Goal: Task Accomplishment & Management: Complete application form

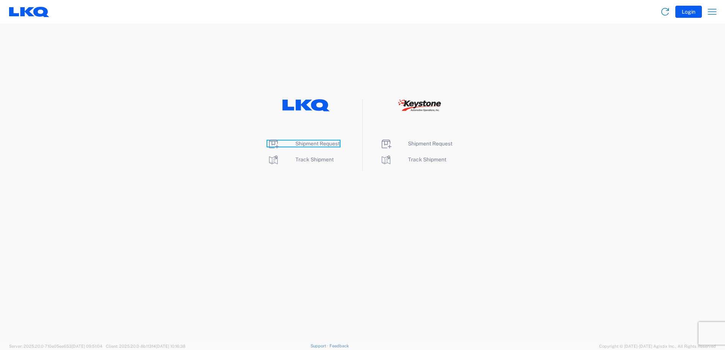
click at [319, 142] on span "Shipment Request" at bounding box center [317, 144] width 44 height 6
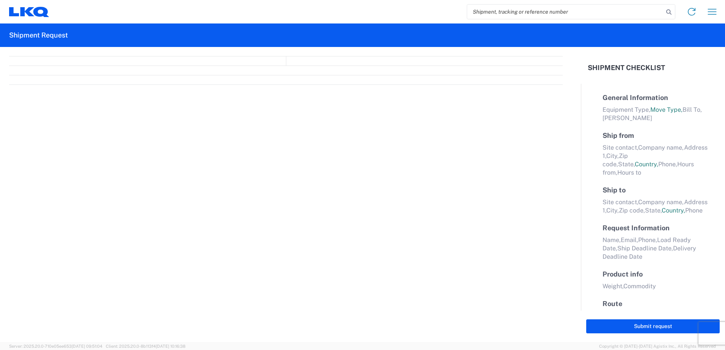
select select "FULL"
select select "LBS"
select select "IN"
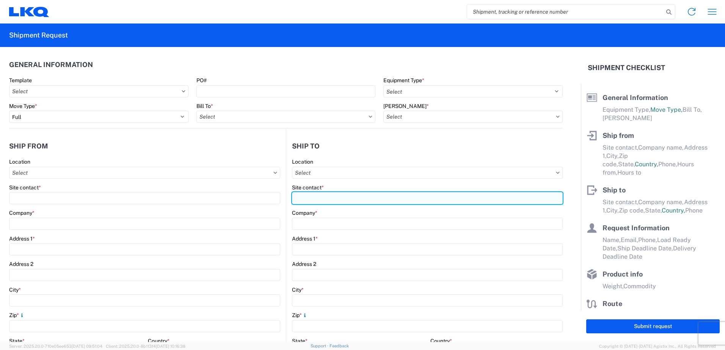
click at [346, 197] on input "Site contact *" at bounding box center [427, 198] width 271 height 12
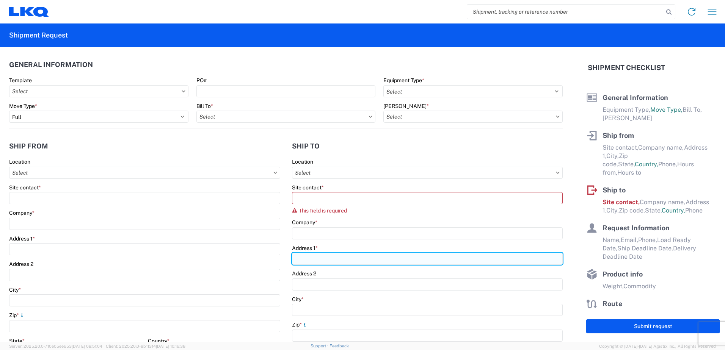
click at [341, 259] on input "Address 1 *" at bounding box center [427, 259] width 271 height 12
type input "1706 Queen City Drive"
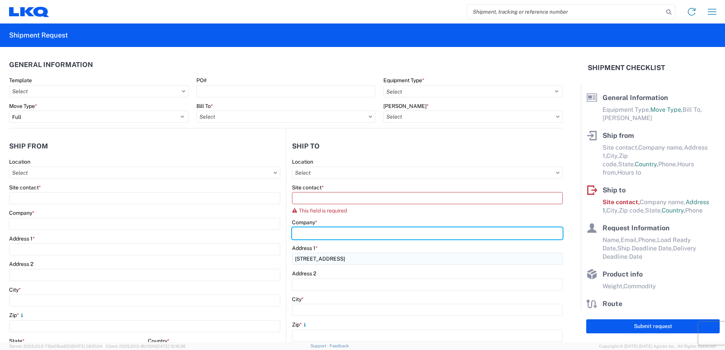
type input "LKQ Corporation"
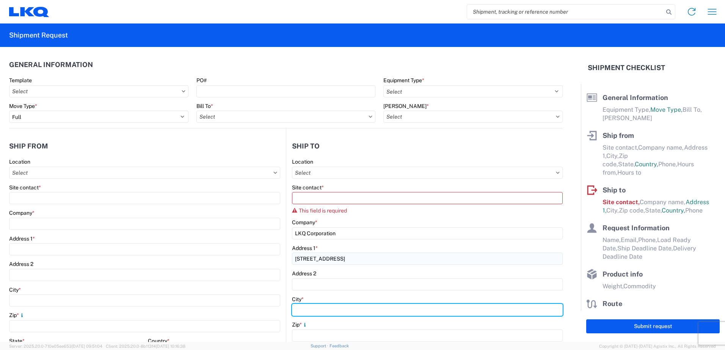
type input "Charlotte"
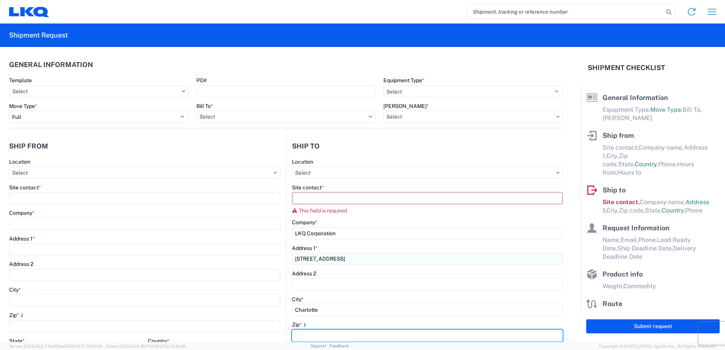
type input "28208"
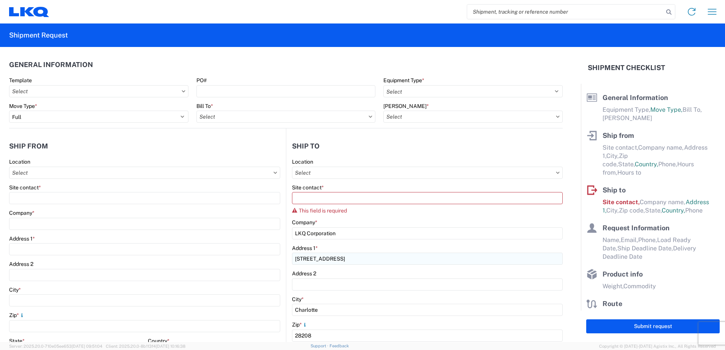
select select "NC"
type input "Margaret I. Harris"
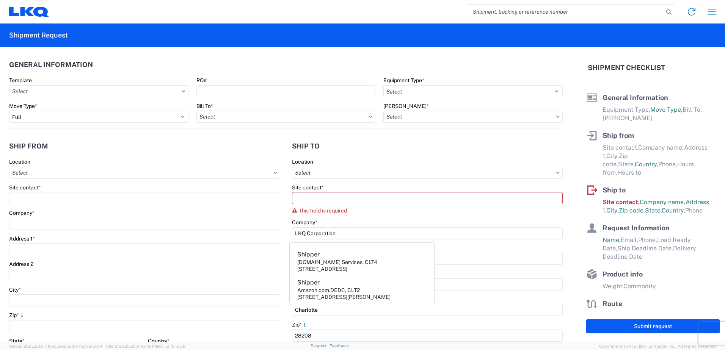
click at [452, 161] on div "Location" at bounding box center [427, 162] width 271 height 7
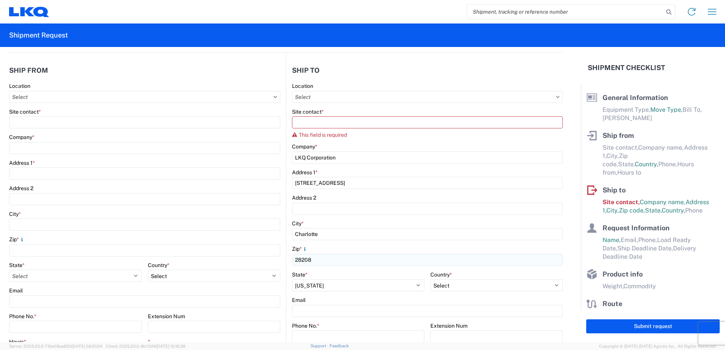
scroll to position [38, 0]
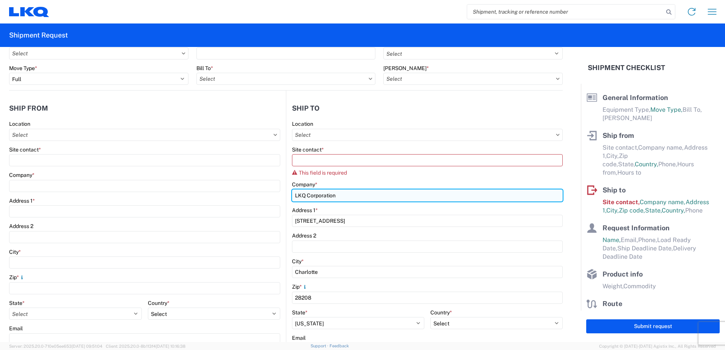
click at [354, 197] on input "LKQ Corporation" at bounding box center [427, 196] width 271 height 12
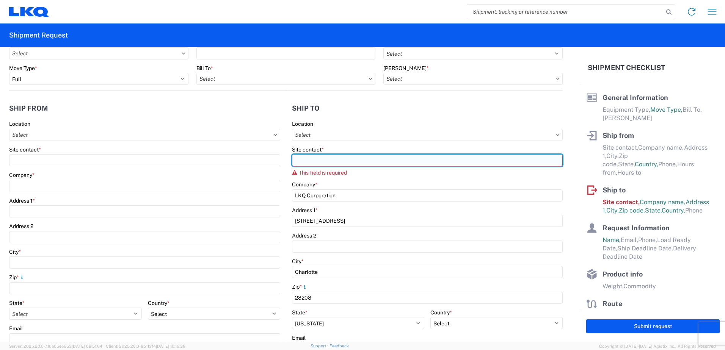
click at [334, 158] on input "Site contact *" at bounding box center [427, 160] width 271 height 12
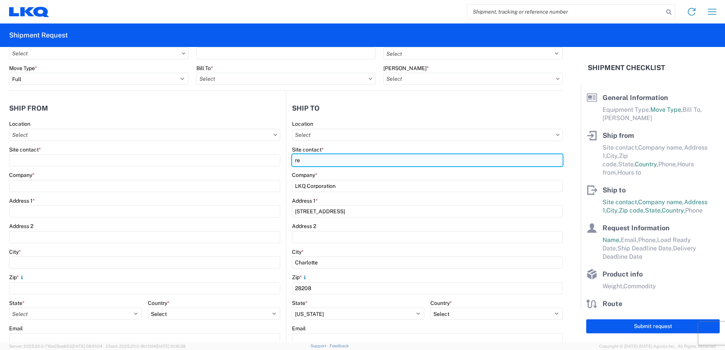
type input "r"
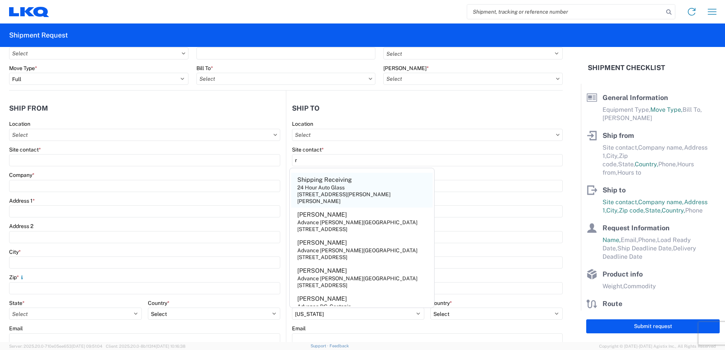
click at [337, 177] on div "Shipping Receiving" at bounding box center [324, 180] width 55 height 8
type input "Shipping Receiving"
type input "24 Hour Auto Glass"
type input "4472 West Maegan Nicole Lane"
type input "Riverton"
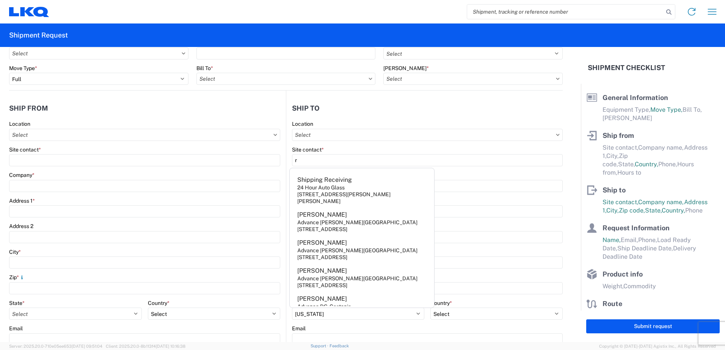
type input "84096"
select select "UT"
select select "US"
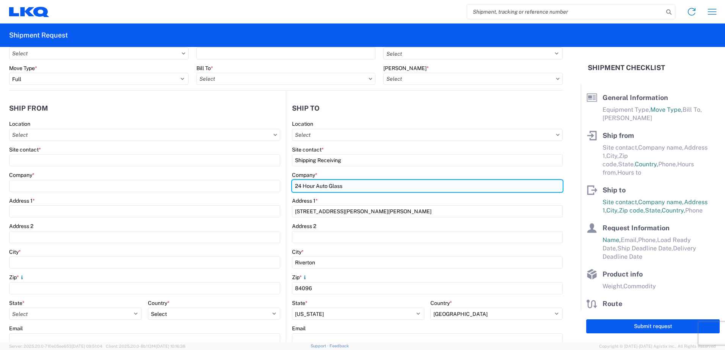
click at [359, 188] on input "24 Hour Auto Glass" at bounding box center [427, 186] width 271 height 12
drag, startPoint x: 359, startPoint y: 188, endPoint x: 282, endPoint y: 181, distance: 76.9
click at [282, 181] on div "Ship from Location Site contact * Company * Address 1 * Address 2 City * Zip * …" at bounding box center [286, 256] width 554 height 330
type input "1706"
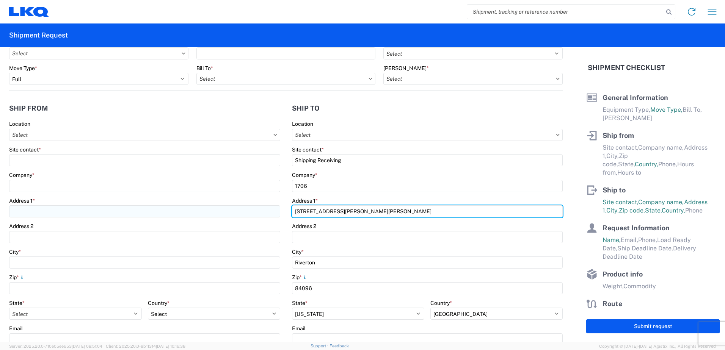
drag, startPoint x: 384, startPoint y: 214, endPoint x: 266, endPoint y: 209, distance: 117.7
click at [266, 209] on div "Ship from Location Site contact * Company * Address 1 * Address 2 City * Zip * …" at bounding box center [286, 256] width 554 height 330
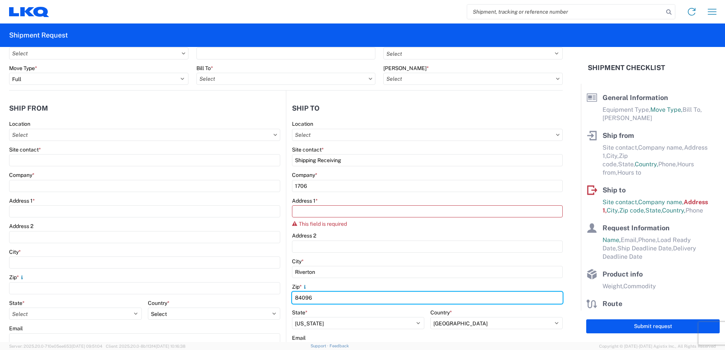
drag, startPoint x: 316, startPoint y: 298, endPoint x: 207, endPoint y: 297, distance: 108.5
click at [205, 297] on div "Ship from Location Site contact * Company * Address 1 * Address 2 City * Zip * …" at bounding box center [286, 260] width 554 height 339
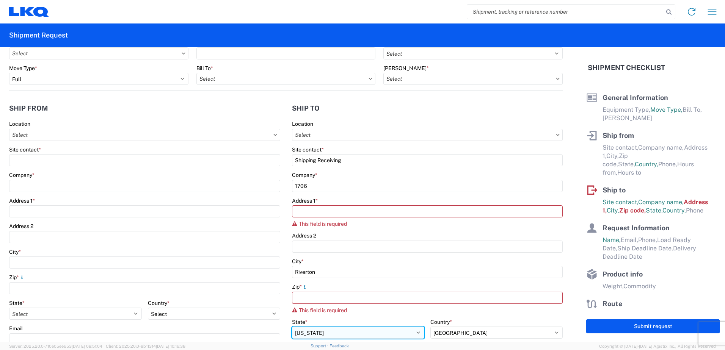
click at [332, 330] on select "Select Alabama Alaska Arizona Arkansas Armed Forces Americas Armed Forces Europ…" at bounding box center [358, 333] width 132 height 12
select select
click at [292, 327] on select "Select Alabama Alaska Arizona Arkansas Armed Forces Americas Armed Forces Europ…" at bounding box center [358, 333] width 132 height 12
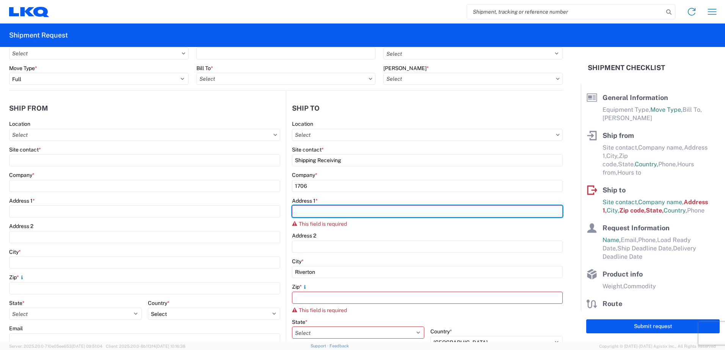
click at [316, 212] on input "Address 1 *" at bounding box center [427, 212] width 271 height 12
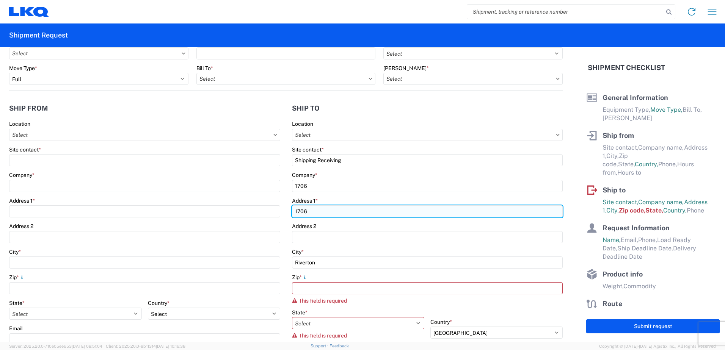
type input "1706 Queen City Drive"
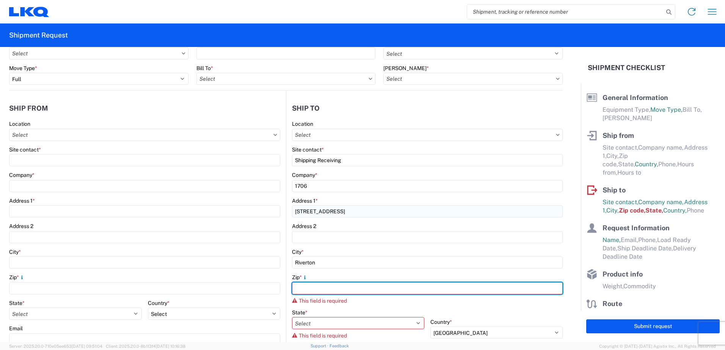
type input "28208"
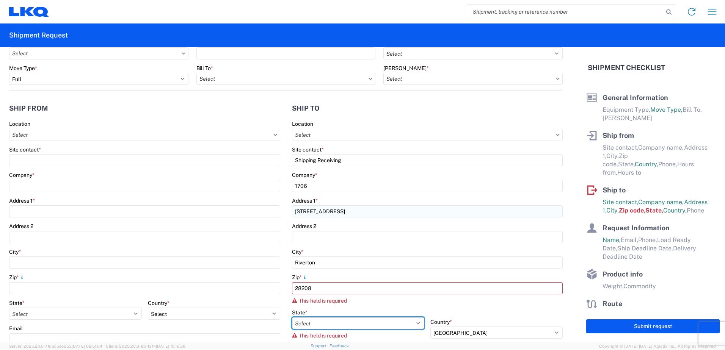
select select "NC"
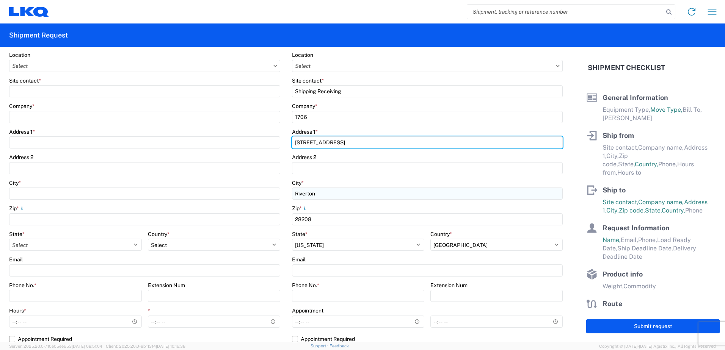
scroll to position [114, 0]
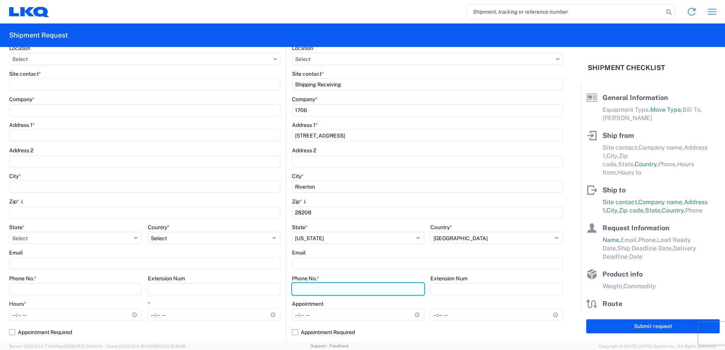
click at [340, 288] on input "Phone No. *" at bounding box center [358, 289] width 132 height 12
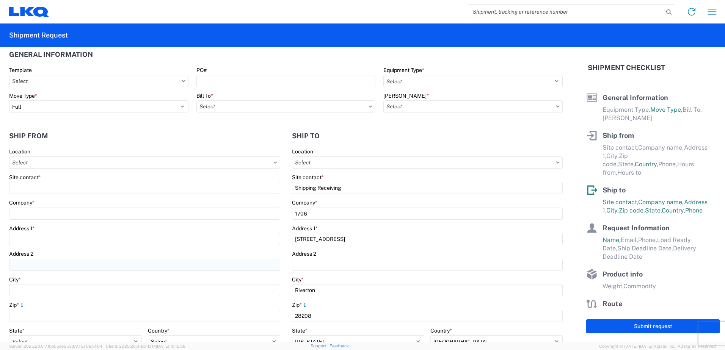
scroll to position [0, 0]
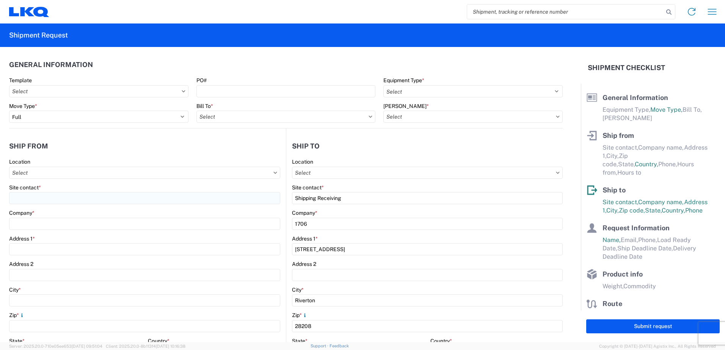
type input "704-599-6981"
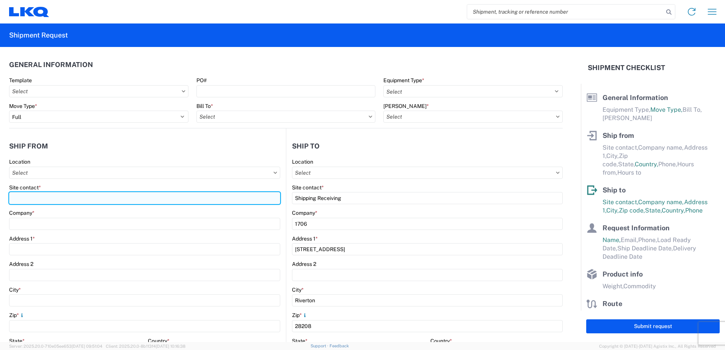
click at [88, 202] on input "Site contact *" at bounding box center [144, 198] width 271 height 12
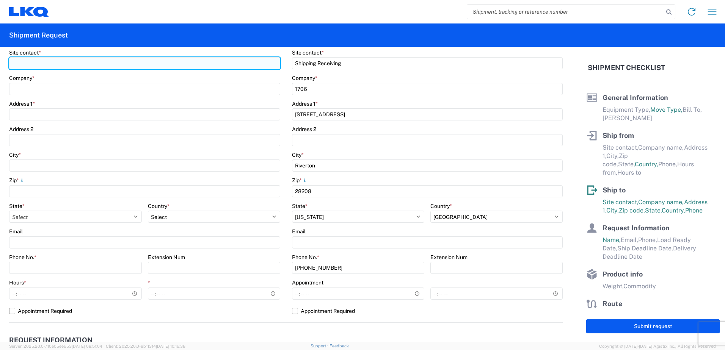
scroll to position [152, 0]
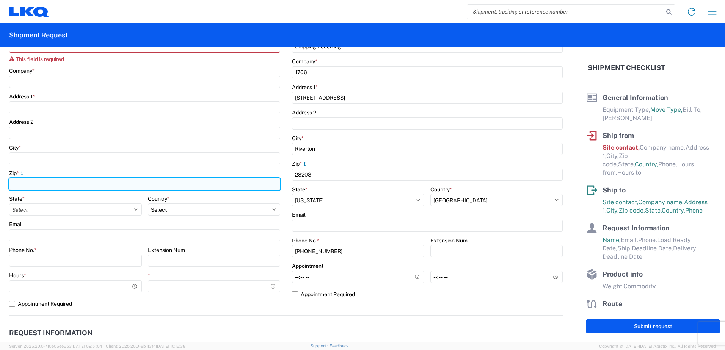
click at [71, 179] on input "Zip *" at bounding box center [144, 184] width 271 height 12
type input "66226"
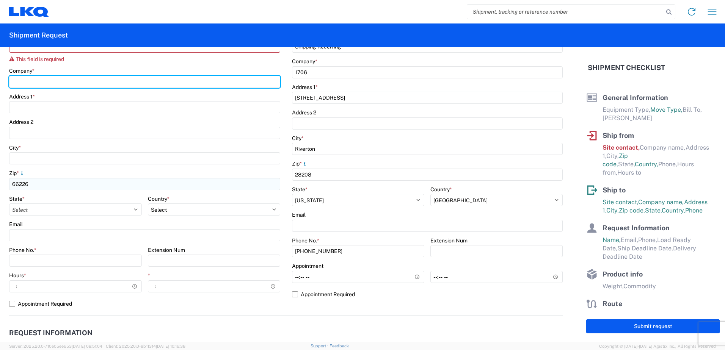
type input "LKQ Corporation"
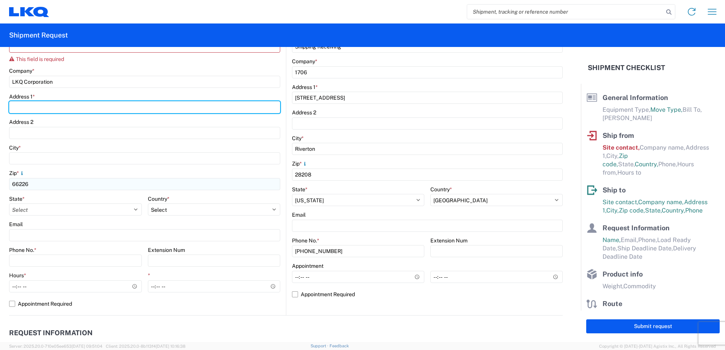
type input "24550 W 43RD ST"
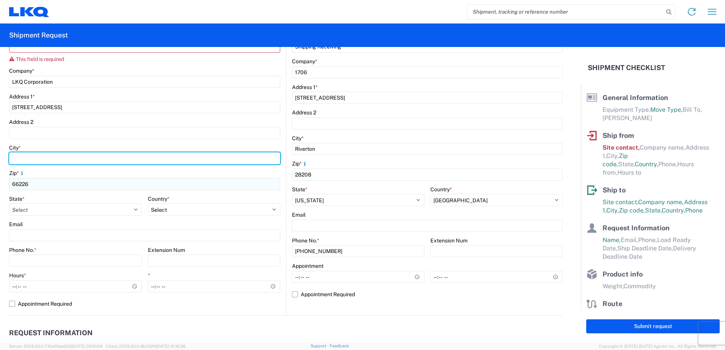
type input "SHAWNEE"
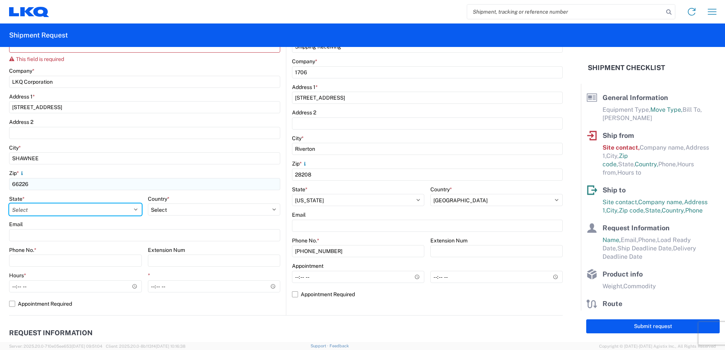
select select "KS"
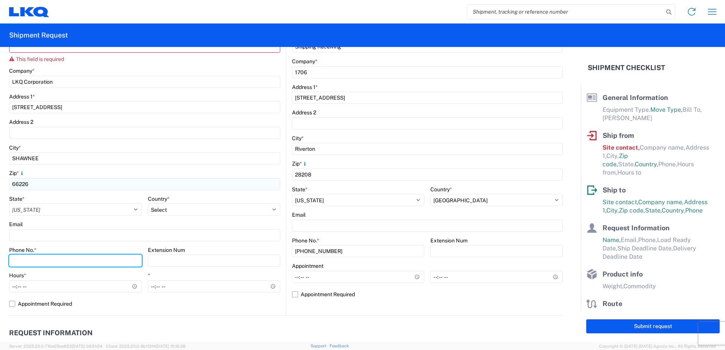
type input "9139824448"
type input "kaphillips@lkqcorp.com"
type input "8163322452"
type input "2025-10-01"
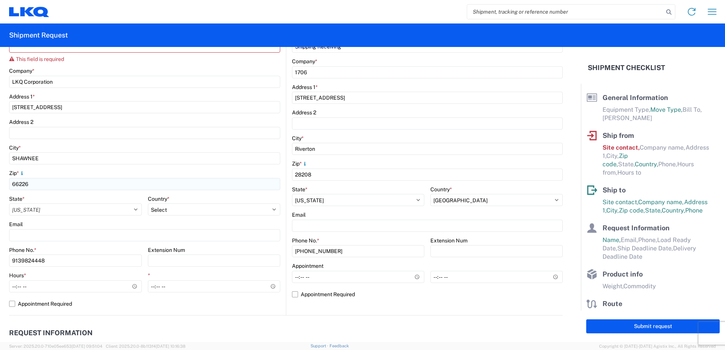
type input "2025-10-03"
type input "8000"
type input "14"
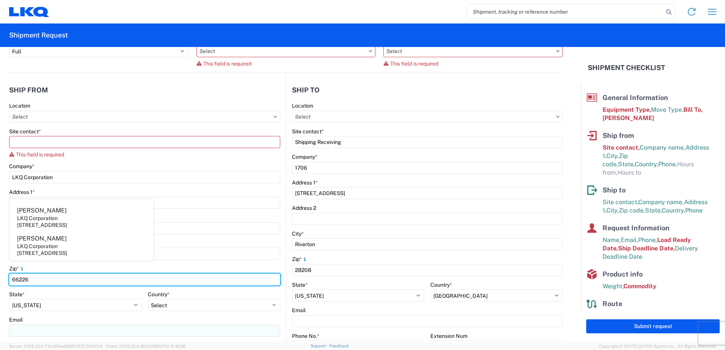
scroll to position [57, 0]
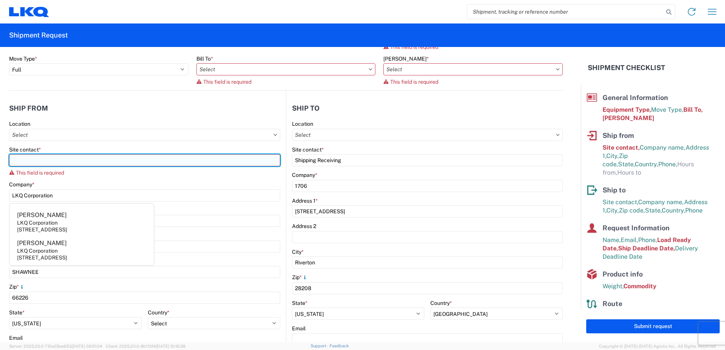
click at [96, 162] on input "Site contact *" at bounding box center [144, 160] width 271 height 12
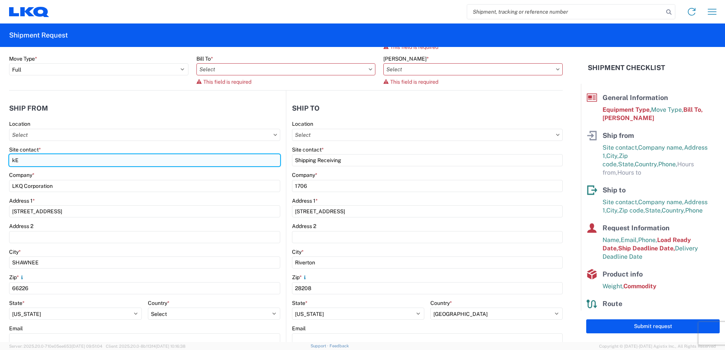
type input "k"
type input "Keith Phillips"
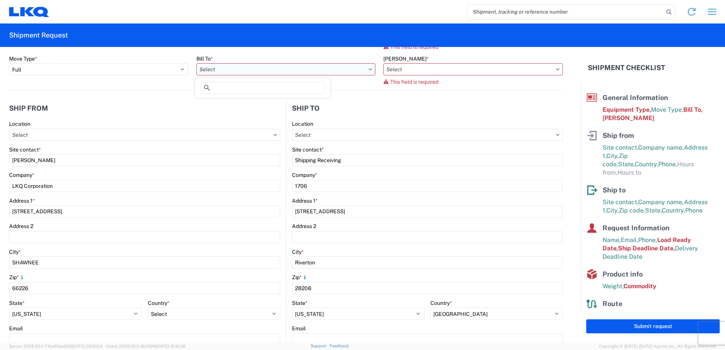
click at [327, 69] on input "text" at bounding box center [285, 69] width 179 height 12
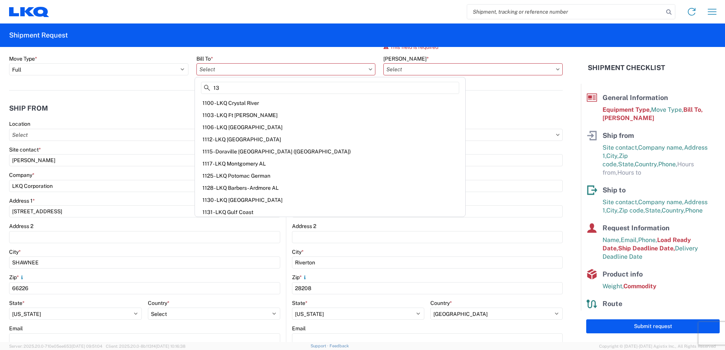
type input "130"
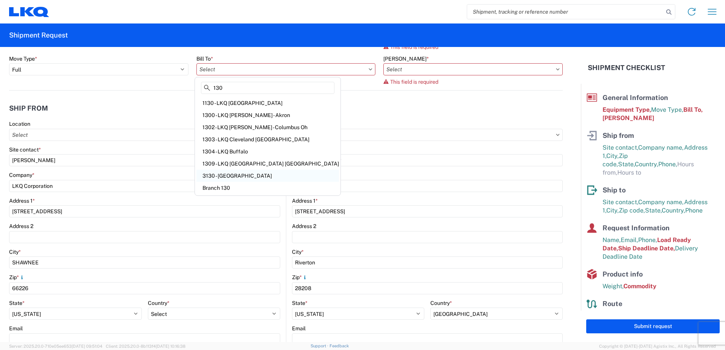
click at [221, 172] on div "3130 - Charlotte NC" at bounding box center [267, 176] width 143 height 12
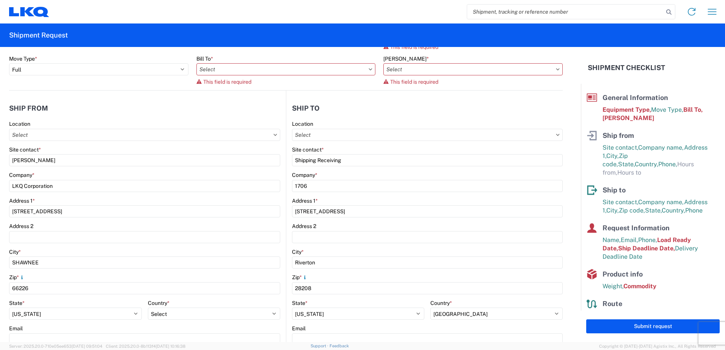
type input "3130 - Charlotte NC"
click at [445, 72] on input "text" at bounding box center [472, 69] width 179 height 12
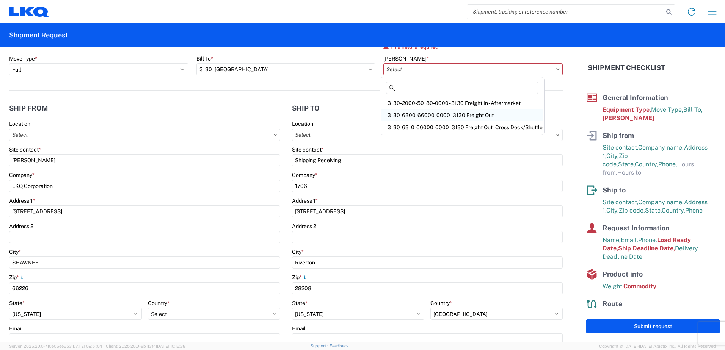
click at [447, 112] on div "3130-6300-66000-0000 - 3130 Freight Out" at bounding box center [462, 115] width 161 height 12
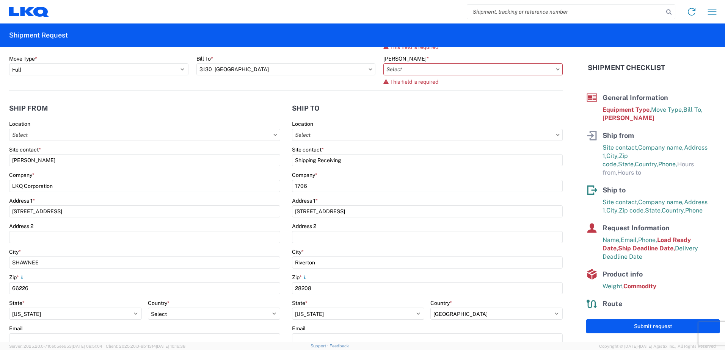
type input "3130-6300-66000-0000 - 3130 Freight Out"
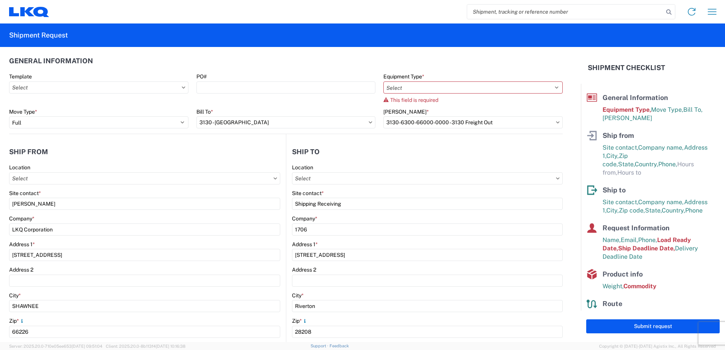
scroll to position [0, 0]
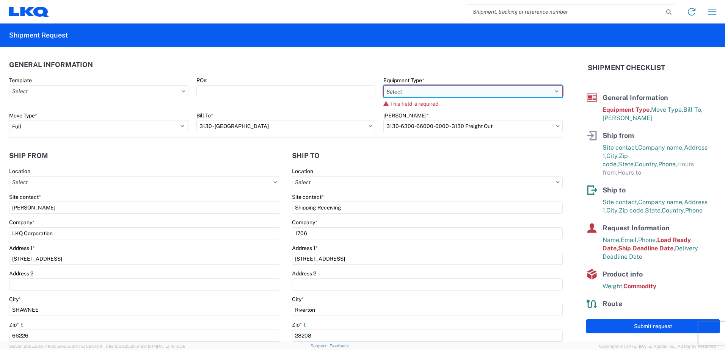
click at [430, 91] on select "Select 53’ Dry Van Flatbed Dropdeck (van) Lowboy (flatbed) Rail" at bounding box center [472, 91] width 179 height 12
select select "STDV"
click at [383, 85] on select "Select 53’ Dry Van Flatbed Dropdeck (van) Lowboy (flatbed) Rail" at bounding box center [472, 91] width 179 height 12
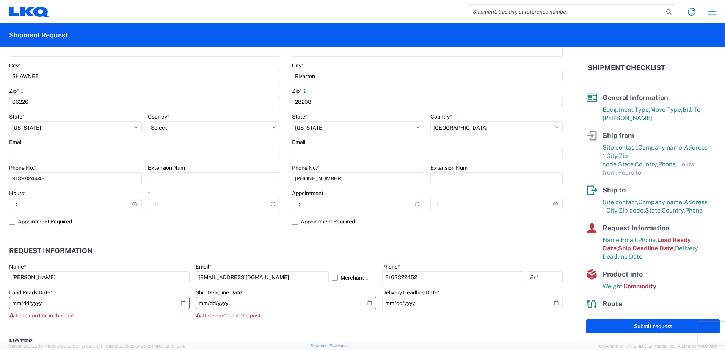
scroll to position [228, 0]
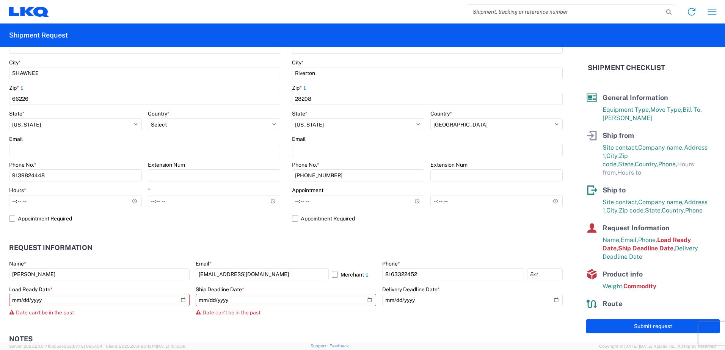
click at [303, 246] on header "Request Information" at bounding box center [286, 248] width 554 height 17
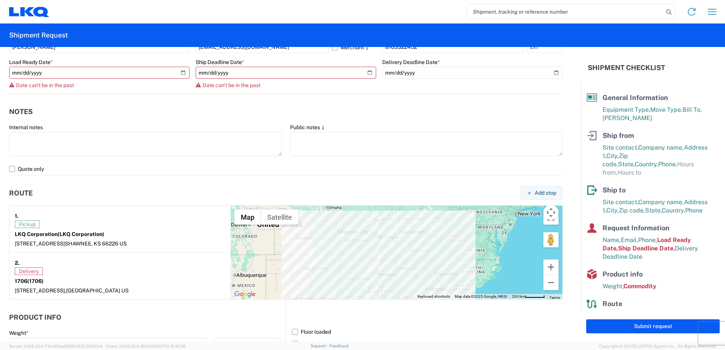
scroll to position [417, 0]
